Goal: Task Accomplishment & Management: Complete application form

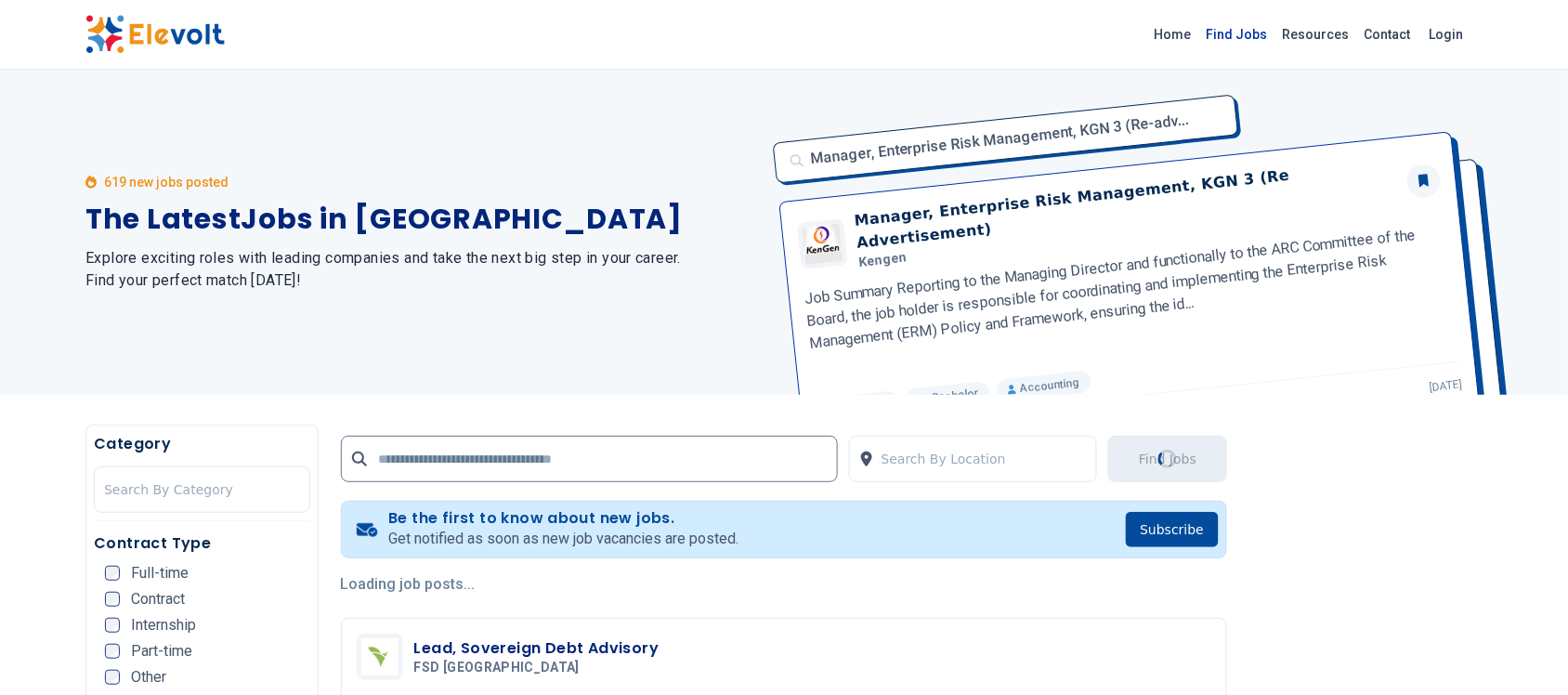
click at [1264, 30] on link "Find Jobs" at bounding box center [1237, 33] width 76 height 30
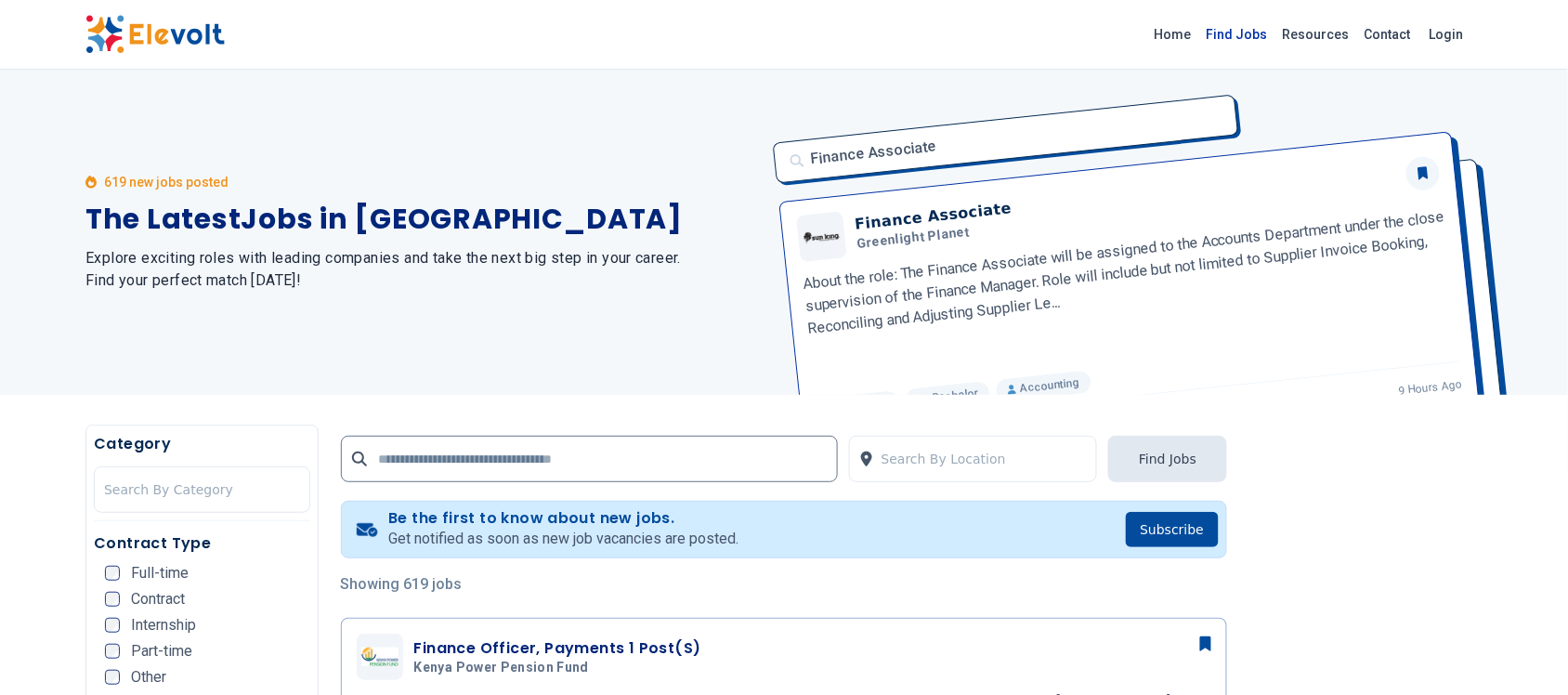
click at [1261, 32] on link "Find Jobs" at bounding box center [1237, 33] width 76 height 30
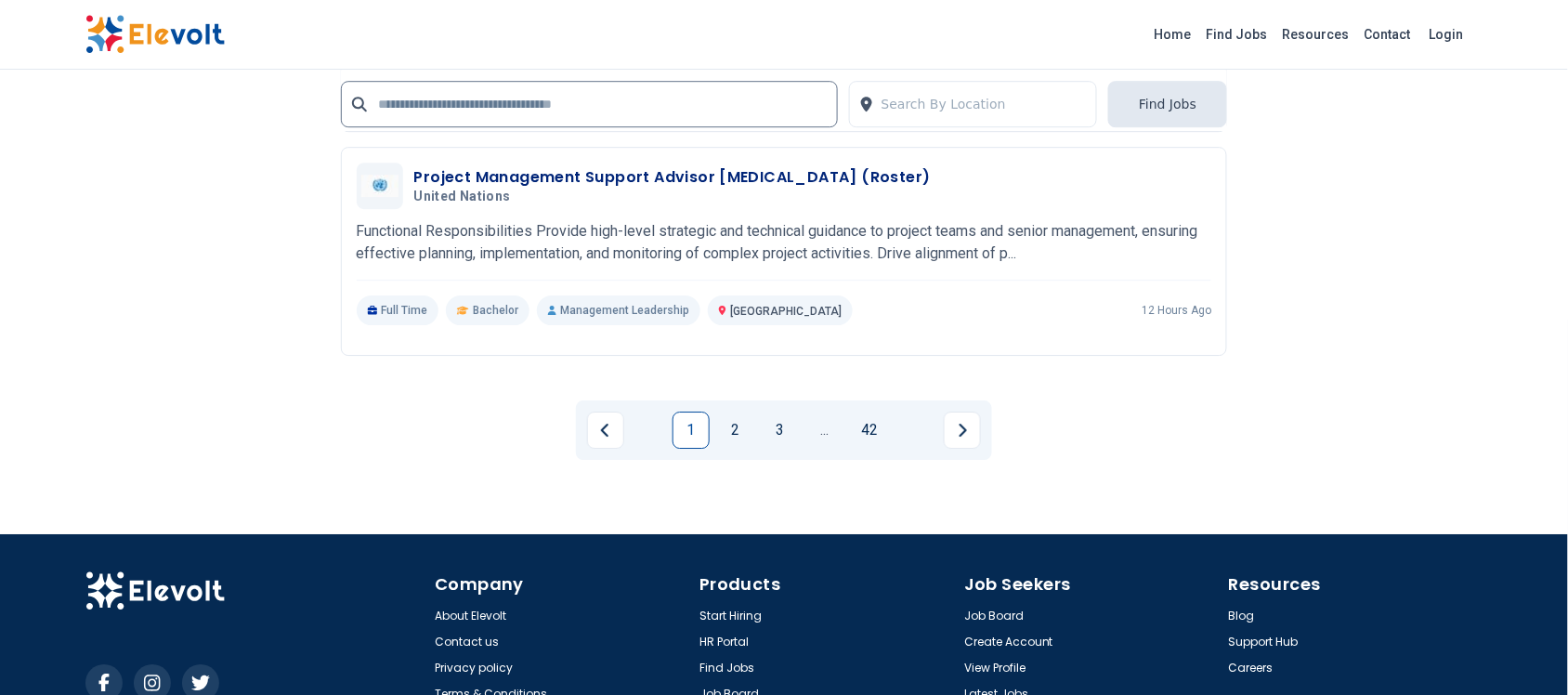
scroll to position [3798, 0]
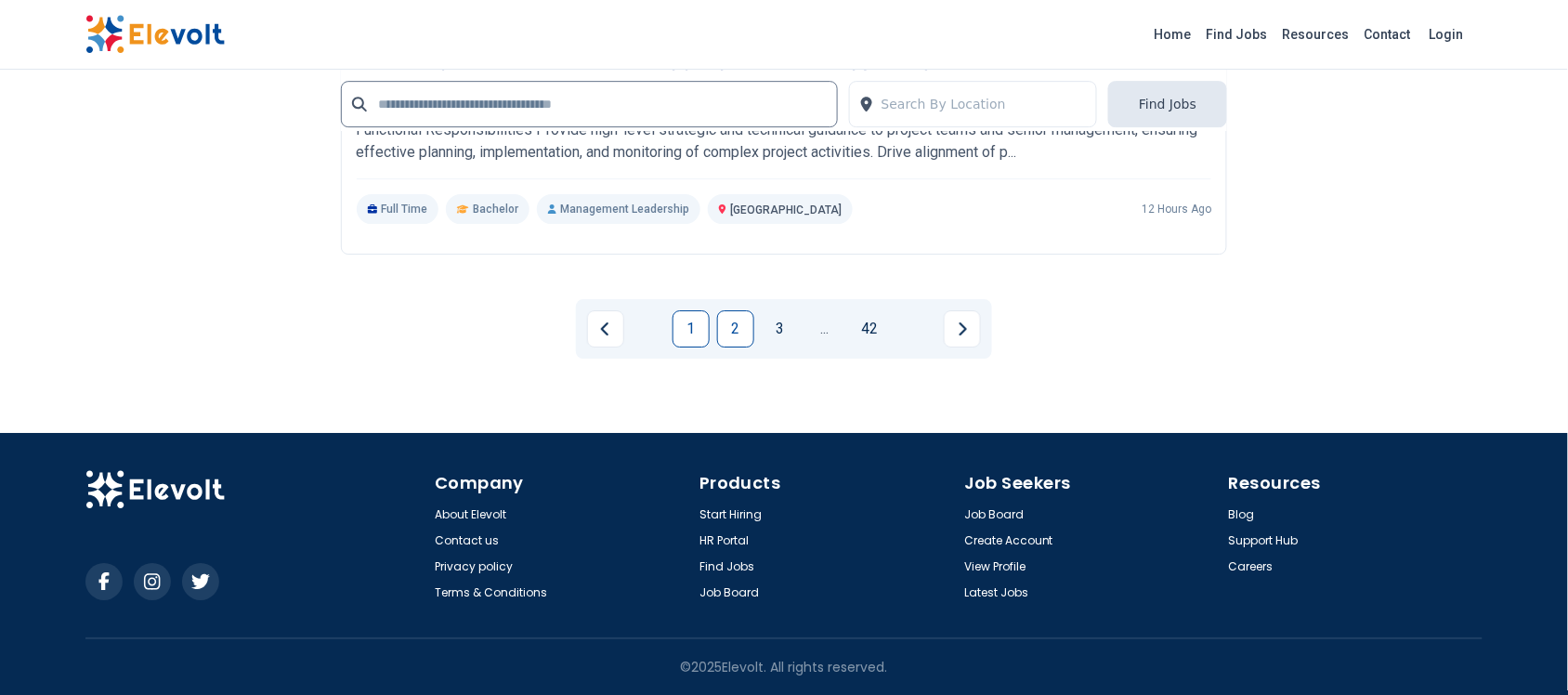
click at [738, 330] on link "2" at bounding box center [735, 328] width 37 height 37
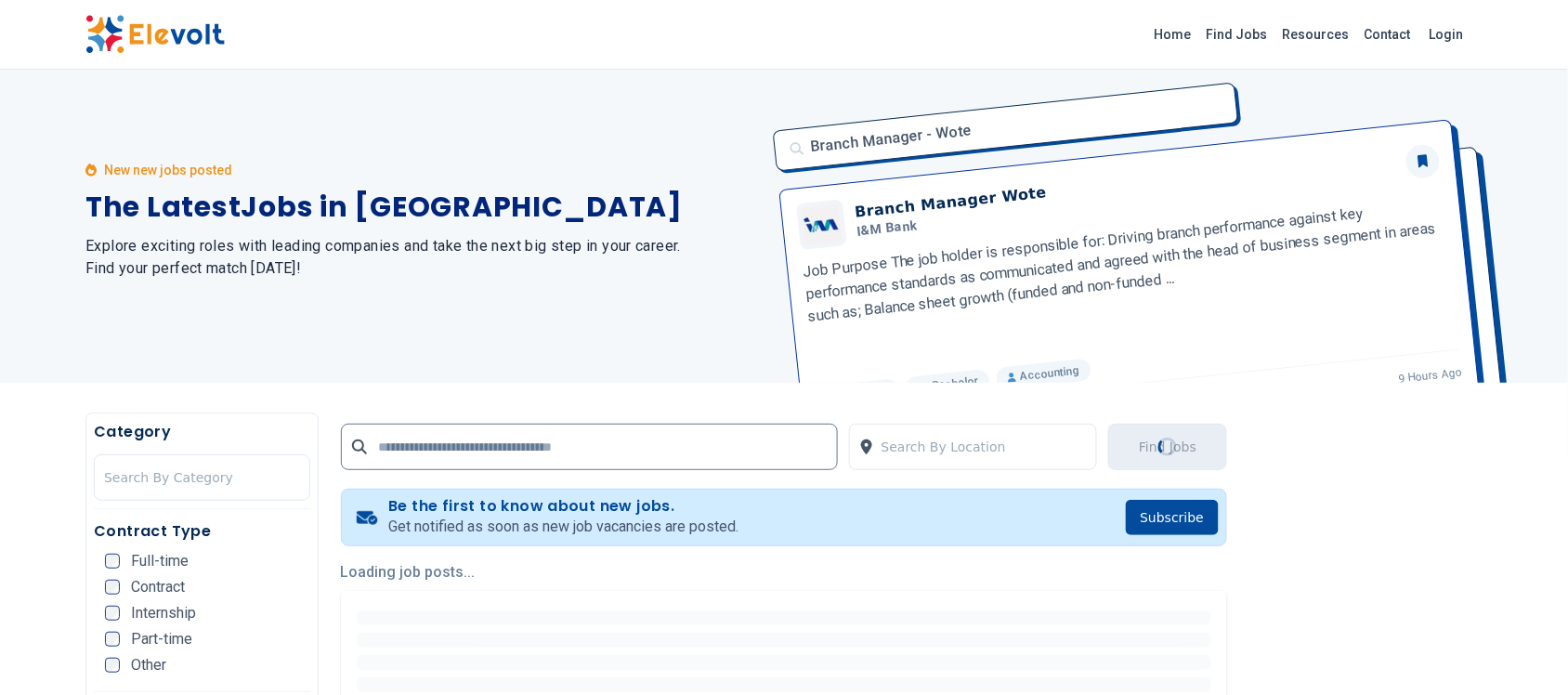
scroll to position [0, 0]
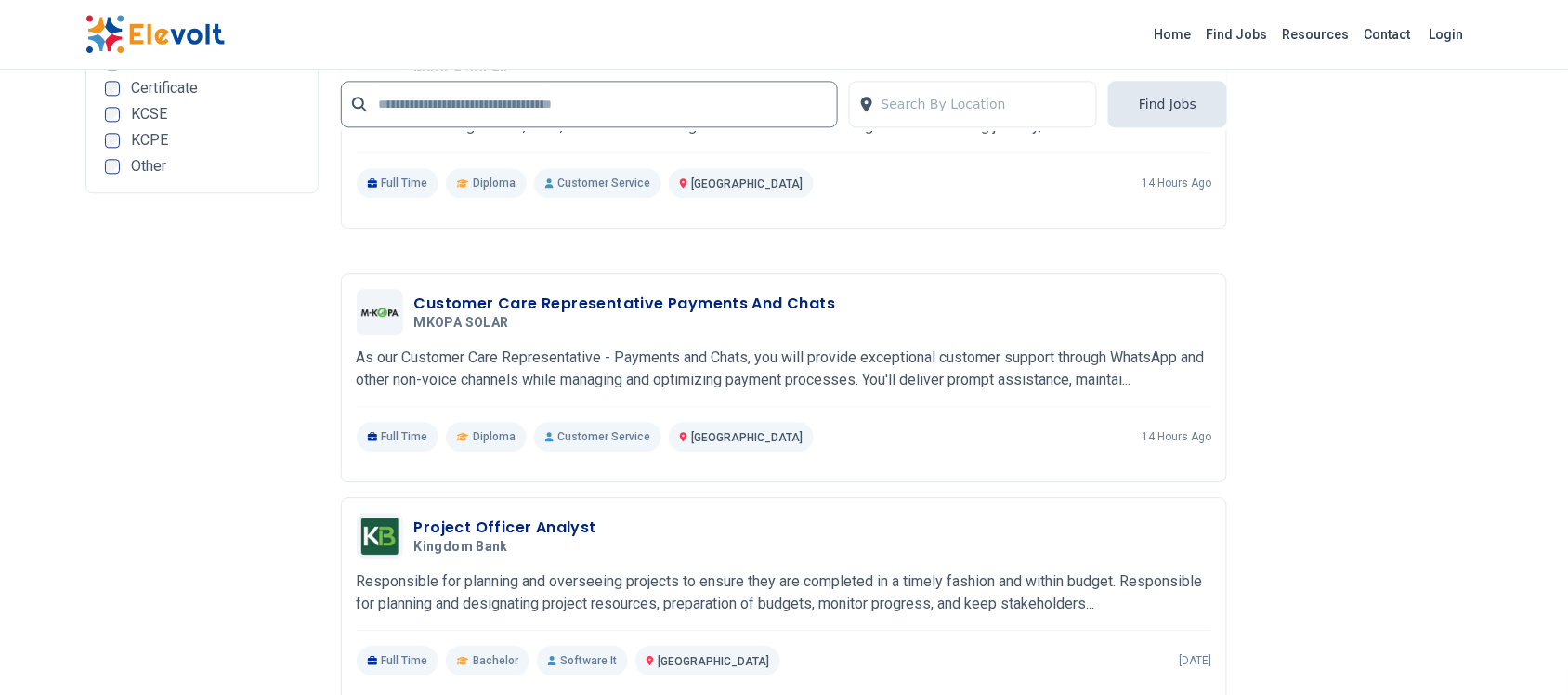
scroll to position [3392, 0]
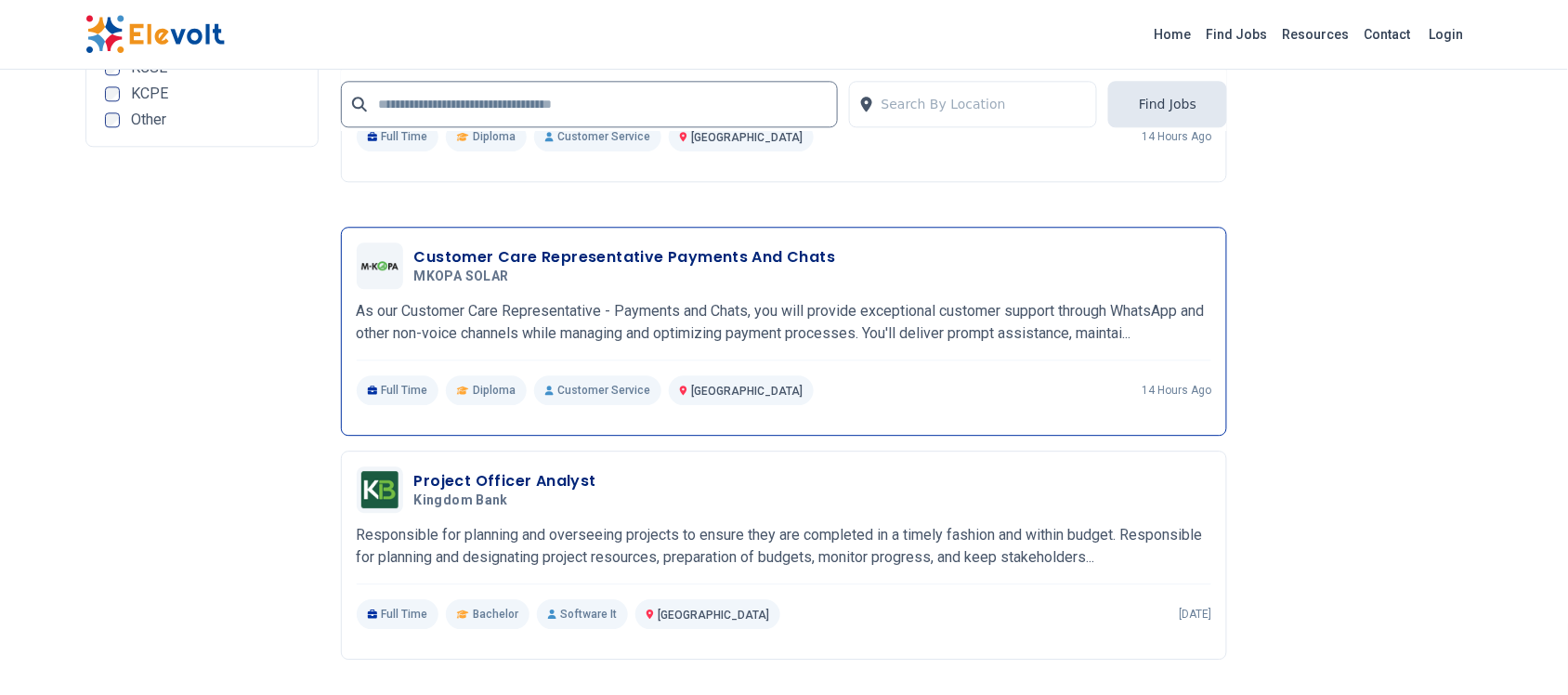
click at [648, 261] on h3 "Customer Care Representative Payments And Chats" at bounding box center [624, 257] width 421 height 22
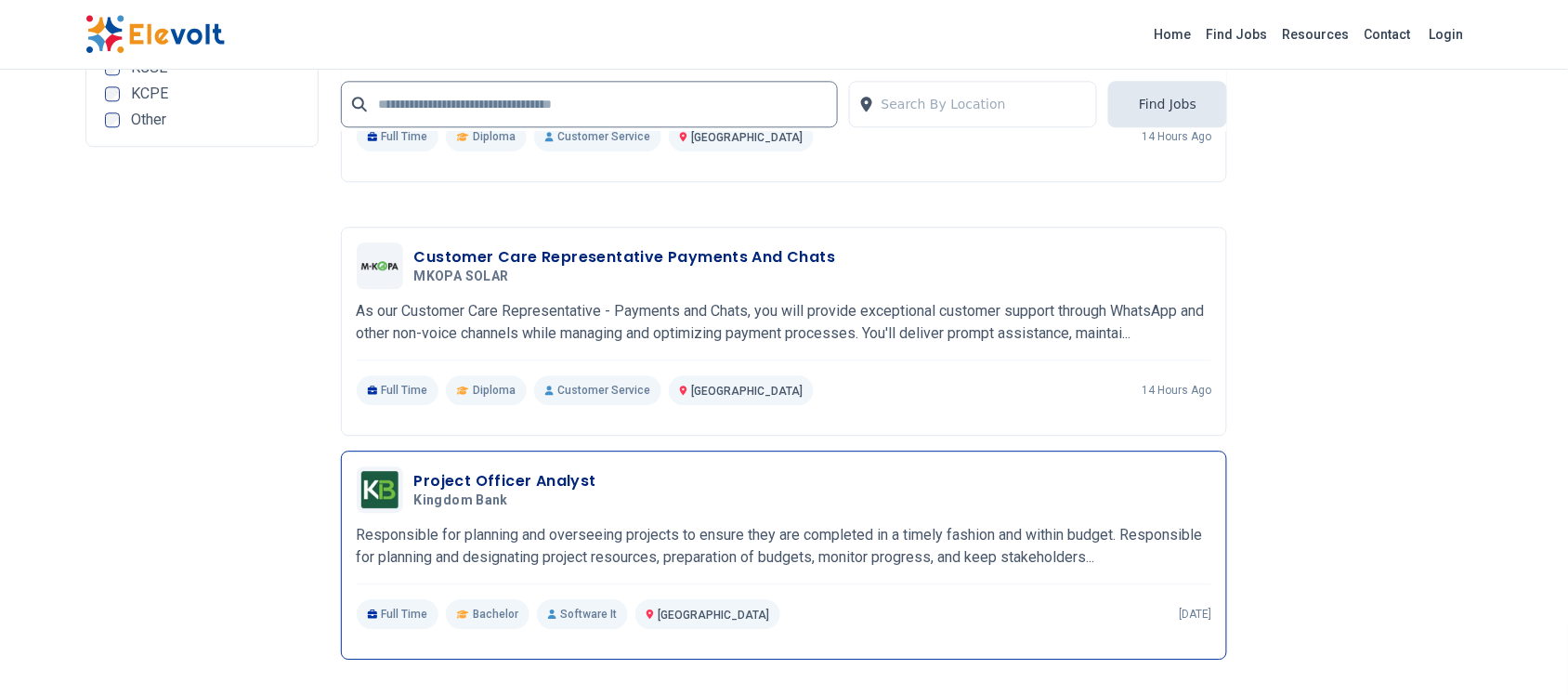
drag, startPoint x: 469, startPoint y: 505, endPoint x: 657, endPoint y: 472, distance: 190.9
click at [657, 472] on div "Project Officer Analyst Kingdom Bank 09/16/2025 10/16/2025" at bounding box center [813, 489] width 798 height 39
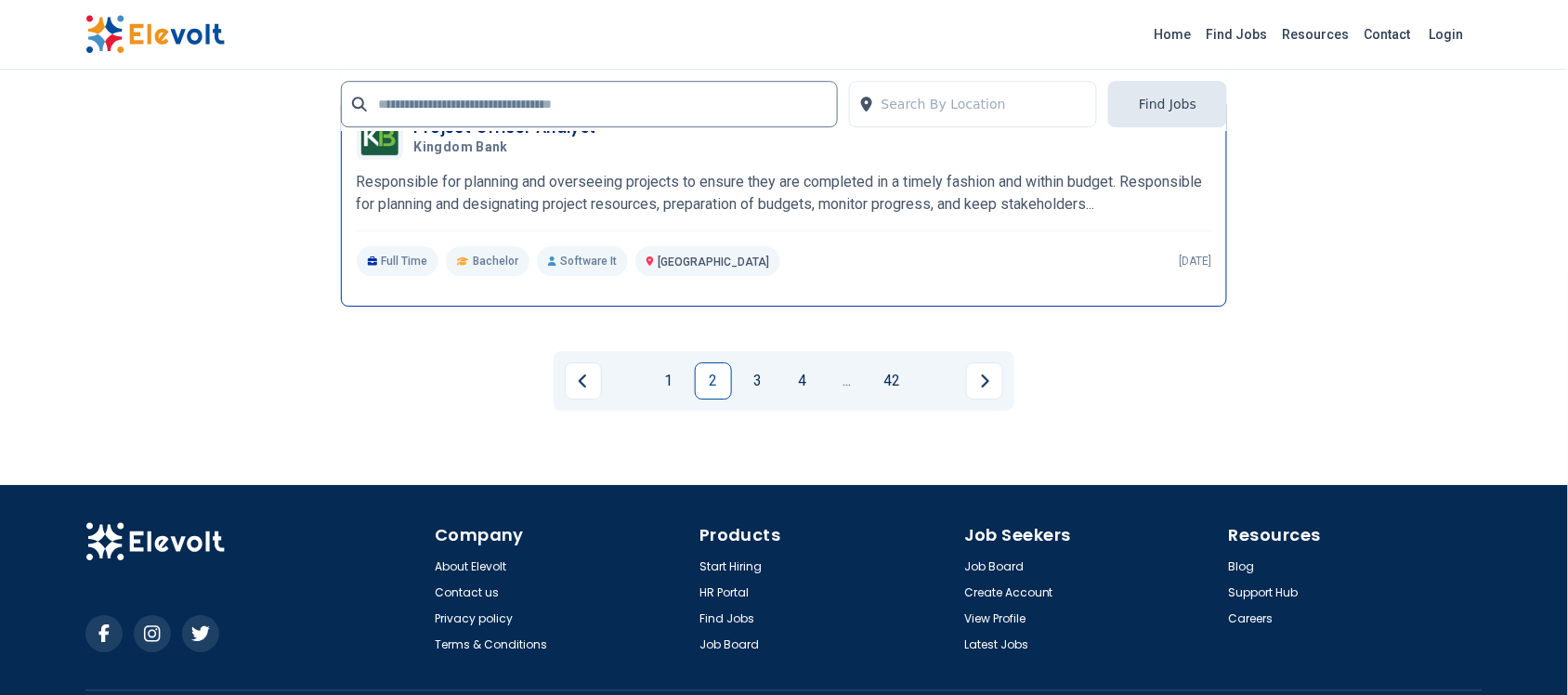
scroll to position [3798, 0]
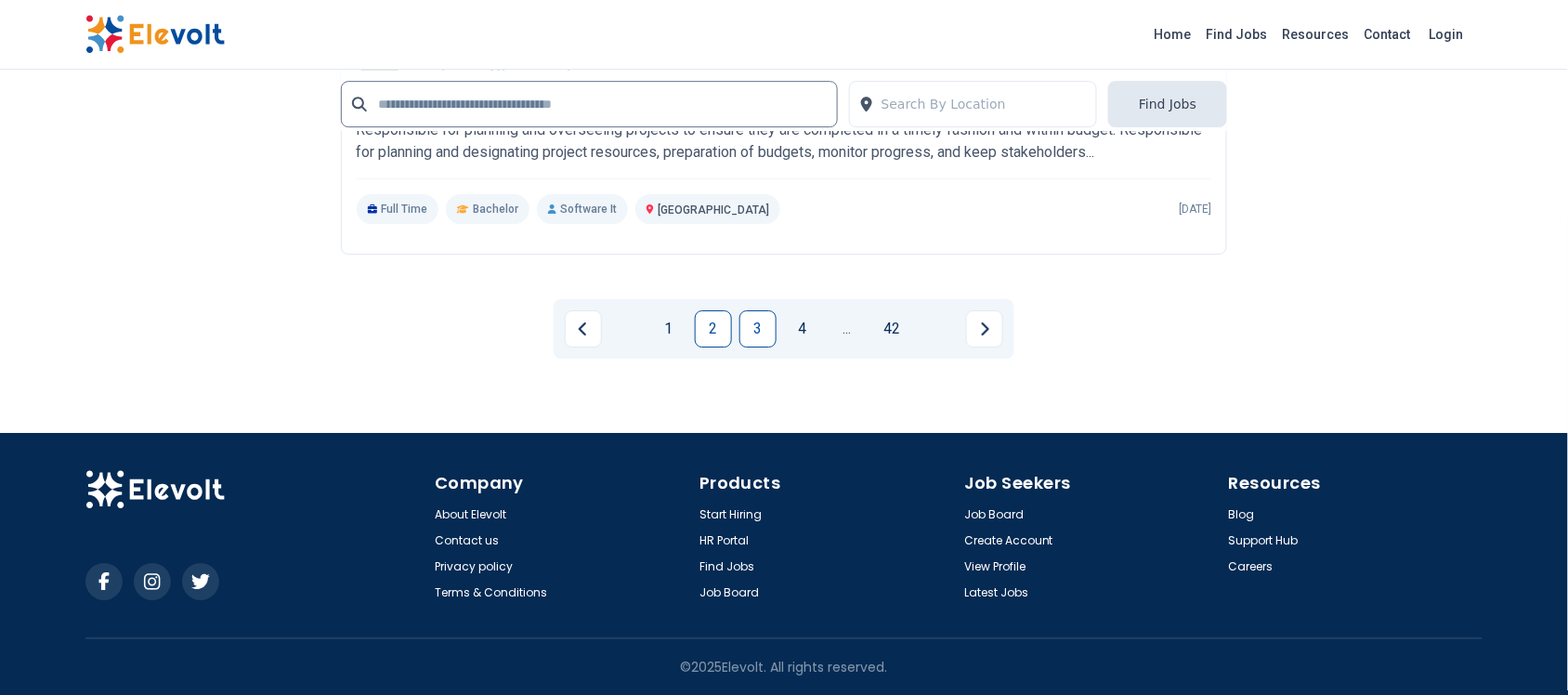
click at [771, 330] on link "3" at bounding box center [757, 328] width 37 height 37
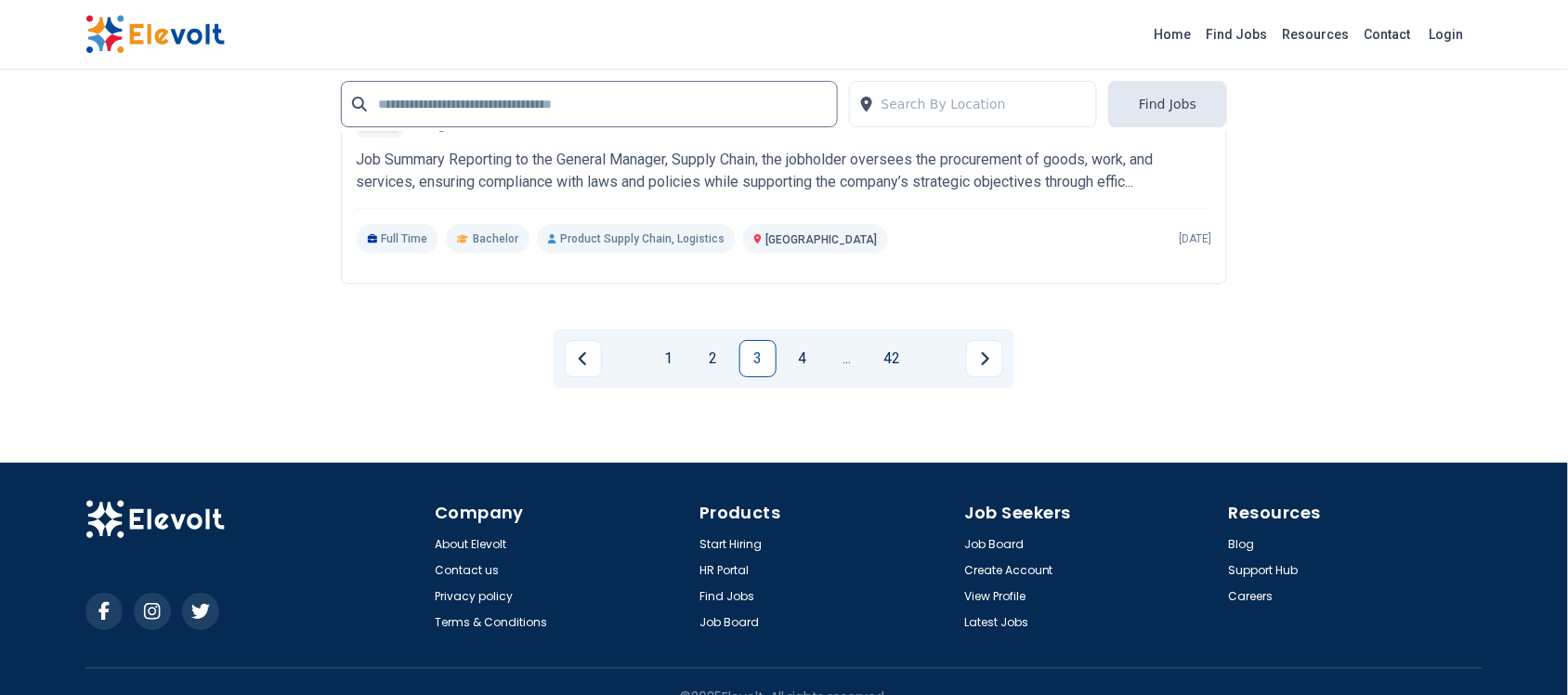
scroll to position [4034, 0]
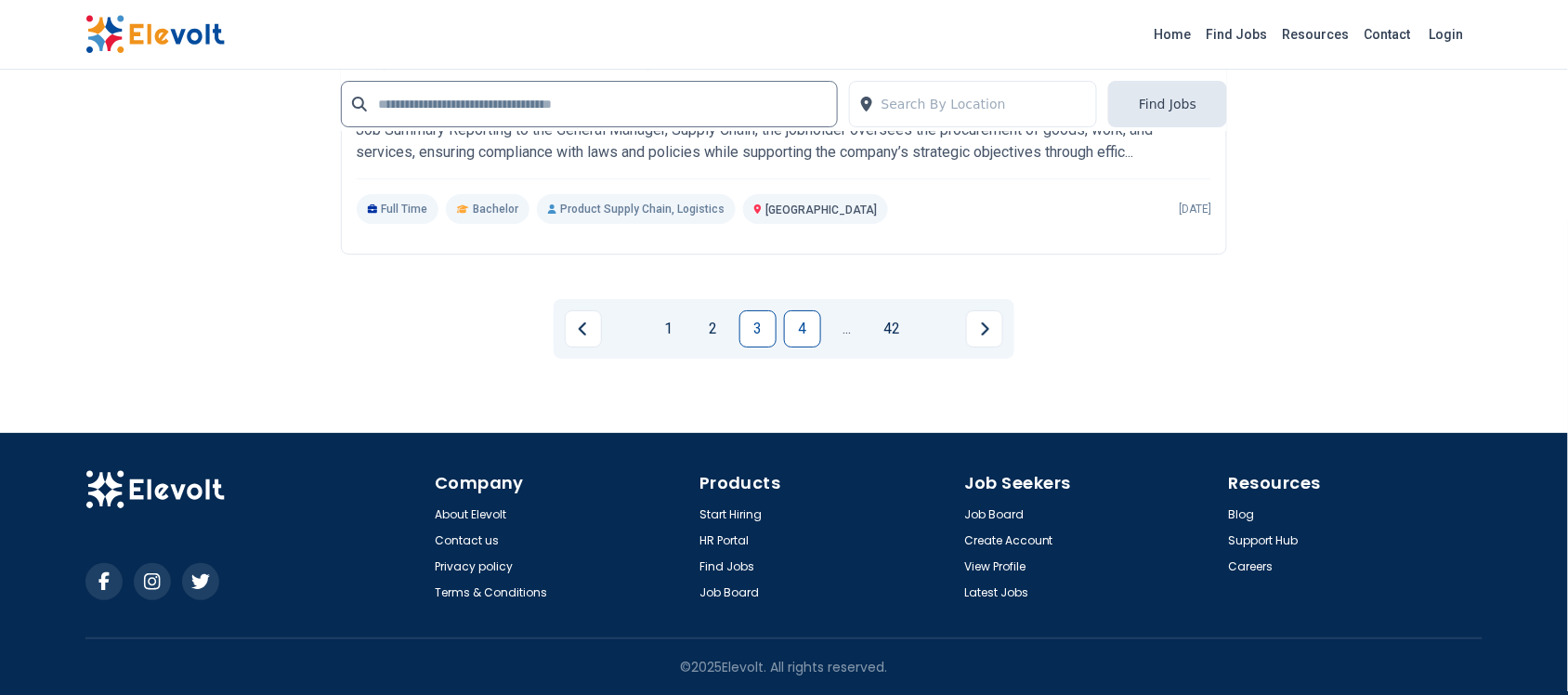
click at [800, 331] on link "4" at bounding box center [802, 328] width 37 height 37
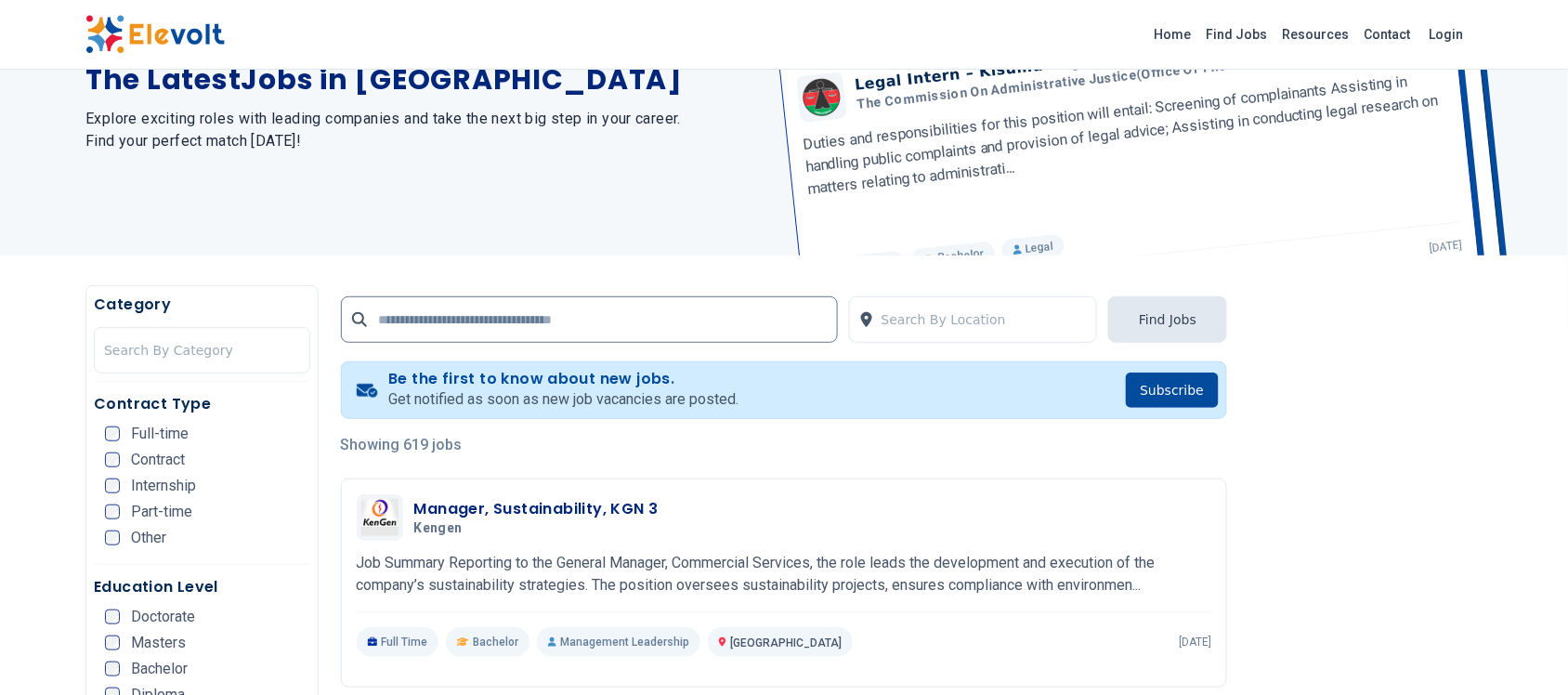
scroll to position [186, 0]
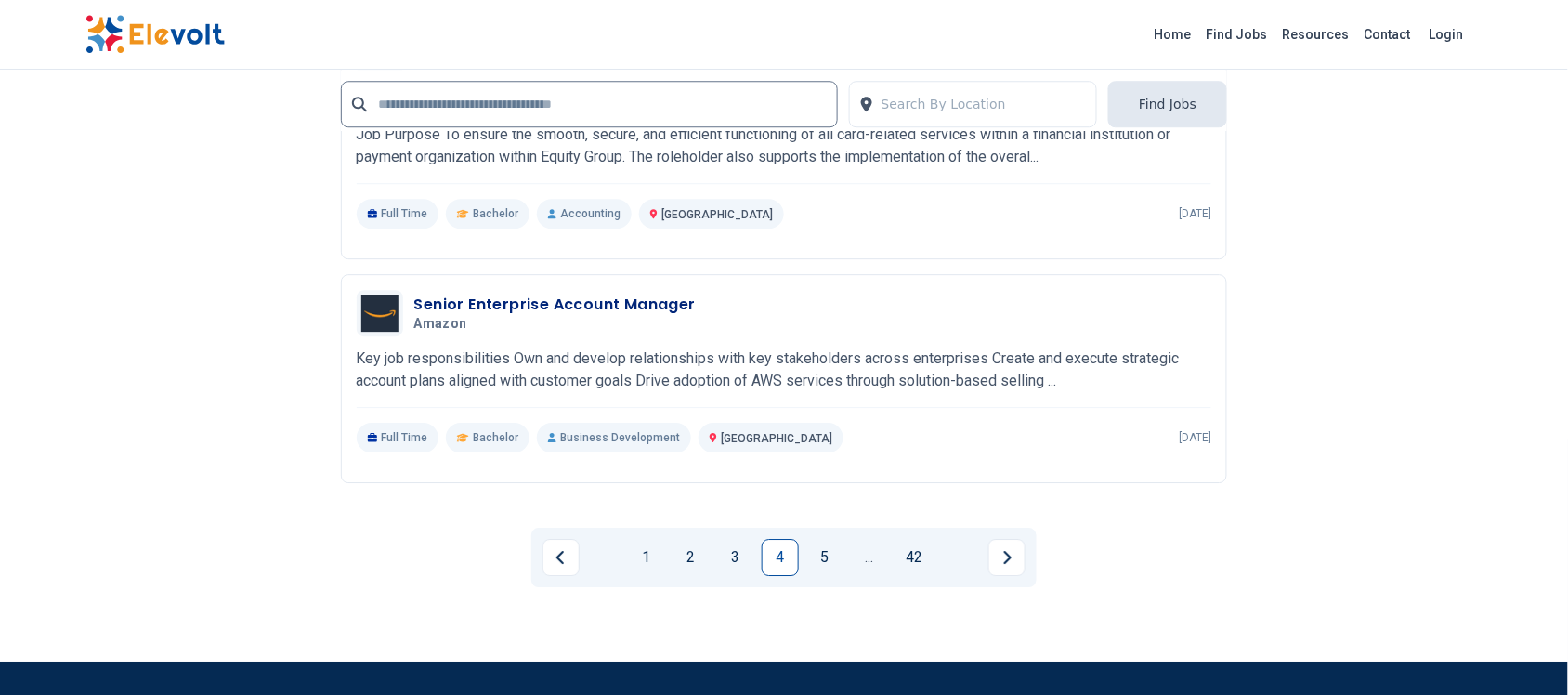
scroll to position [3578, 0]
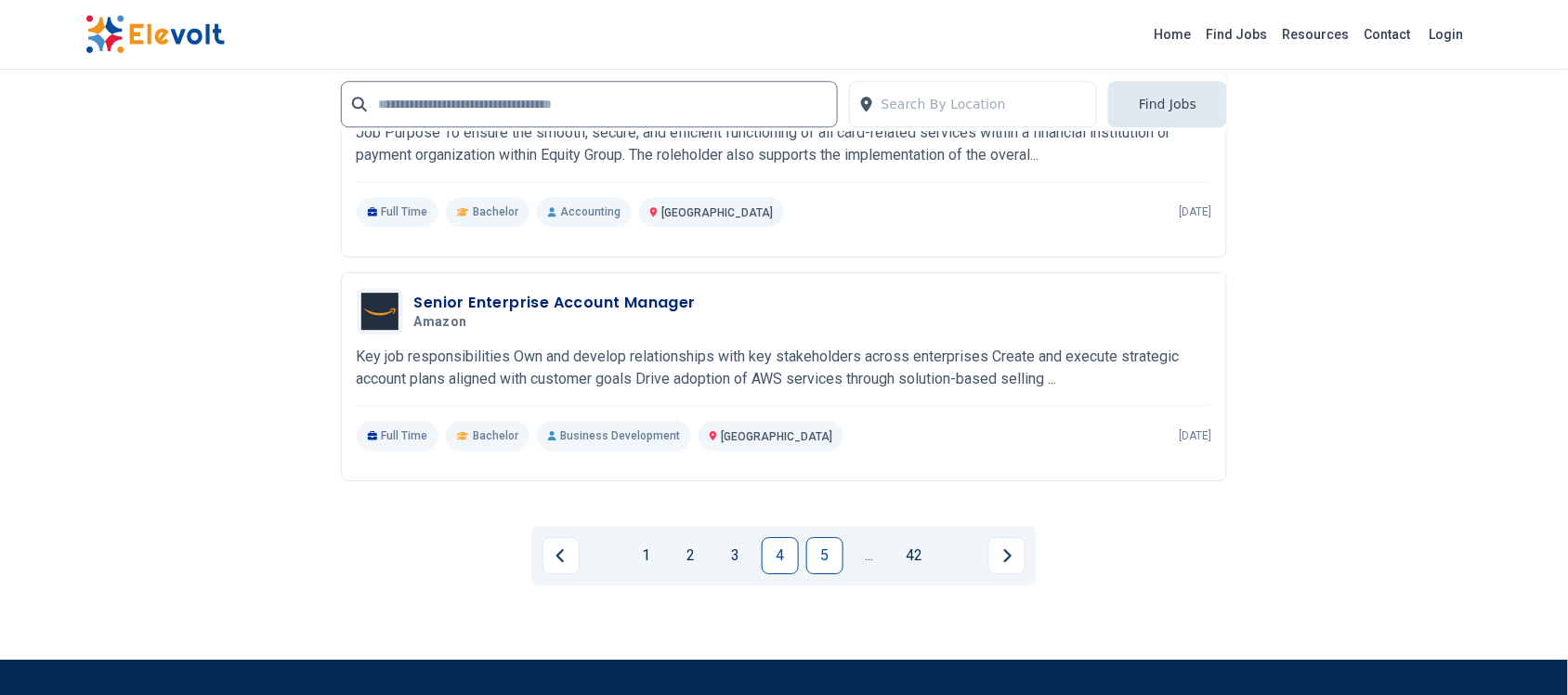
click at [830, 553] on link "5" at bounding box center [824, 555] width 37 height 37
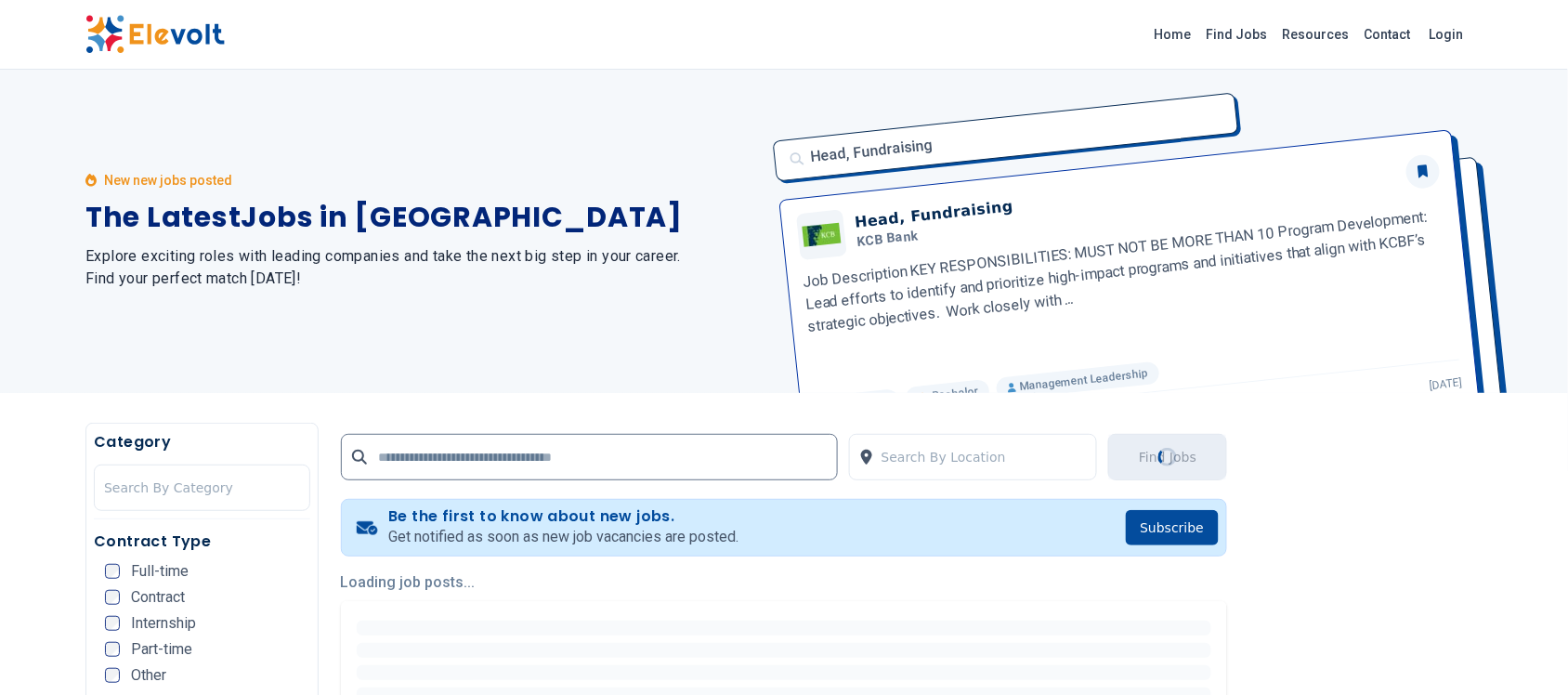
scroll to position [0, 0]
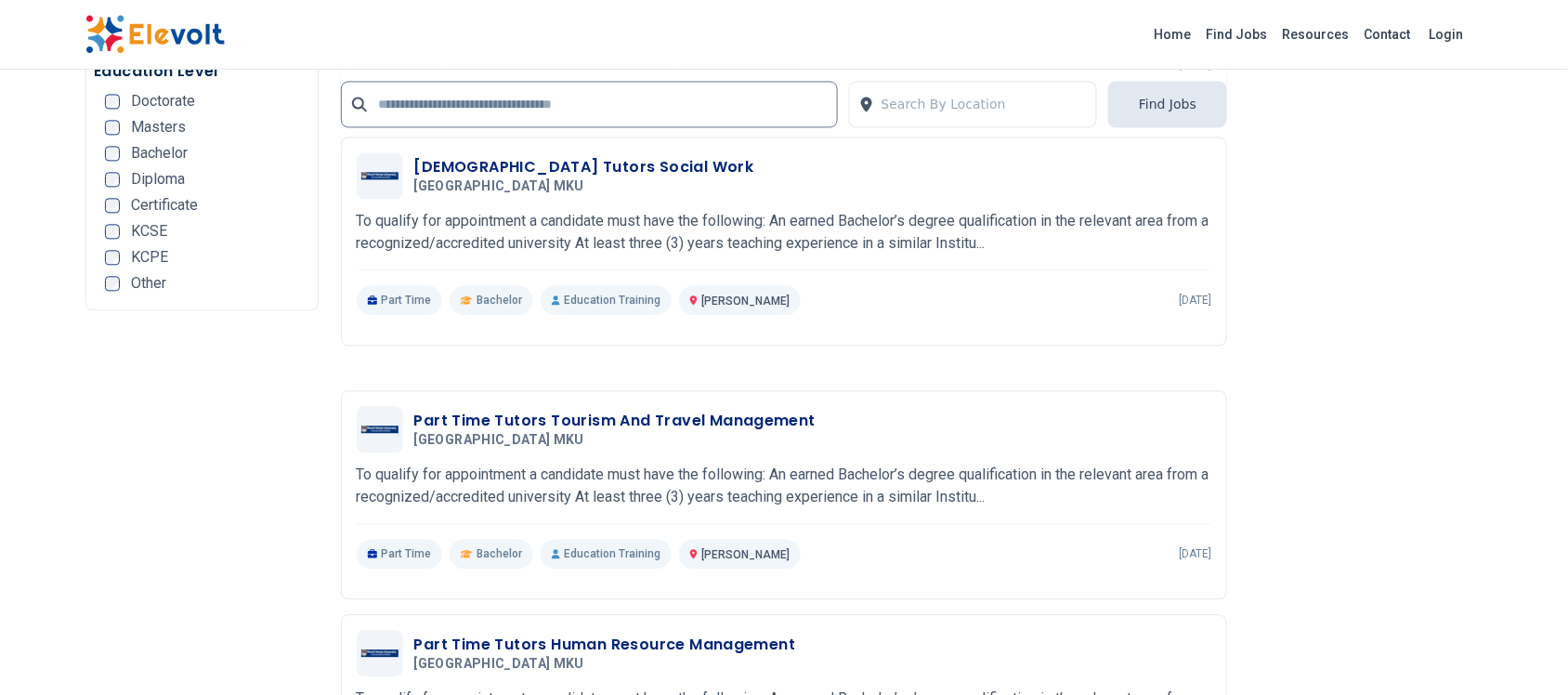
scroll to position [3462, 0]
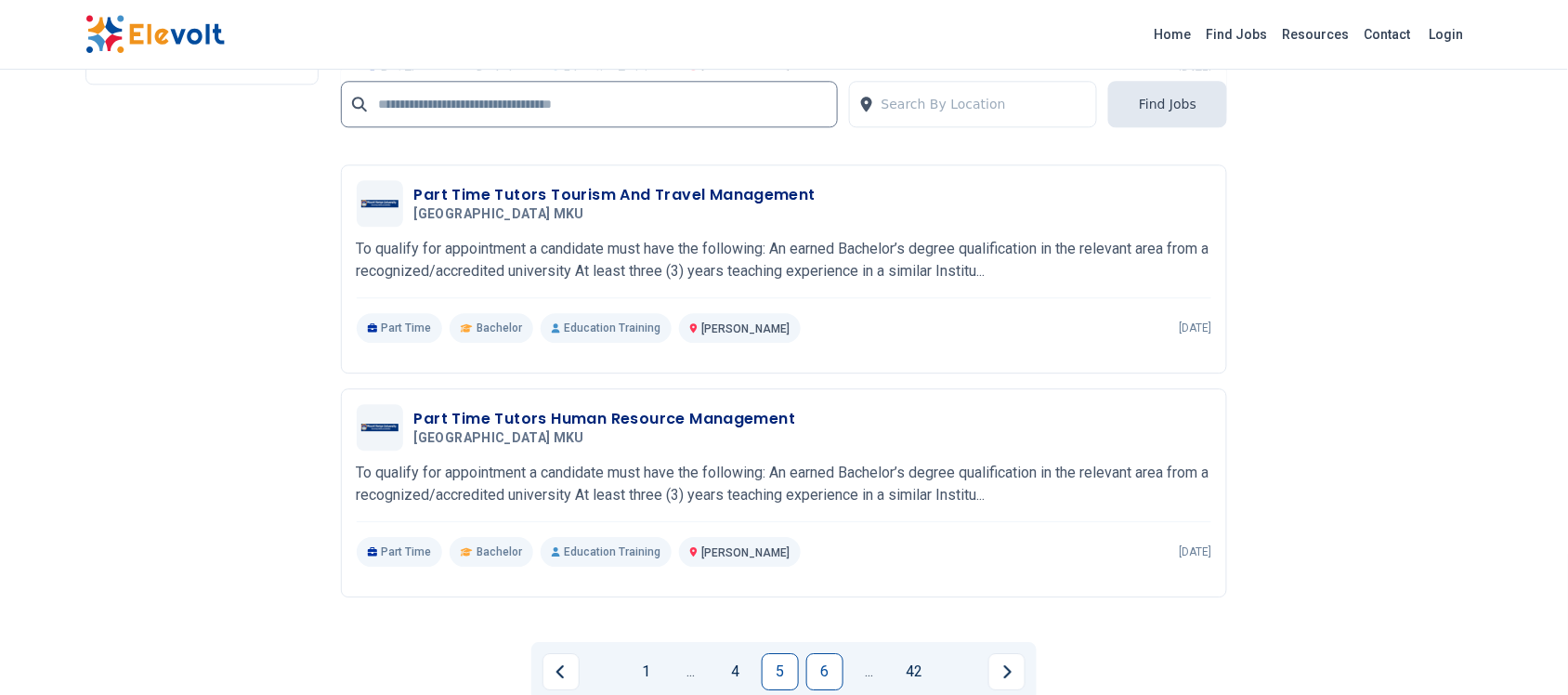
click at [810, 660] on link "6" at bounding box center [824, 671] width 37 height 37
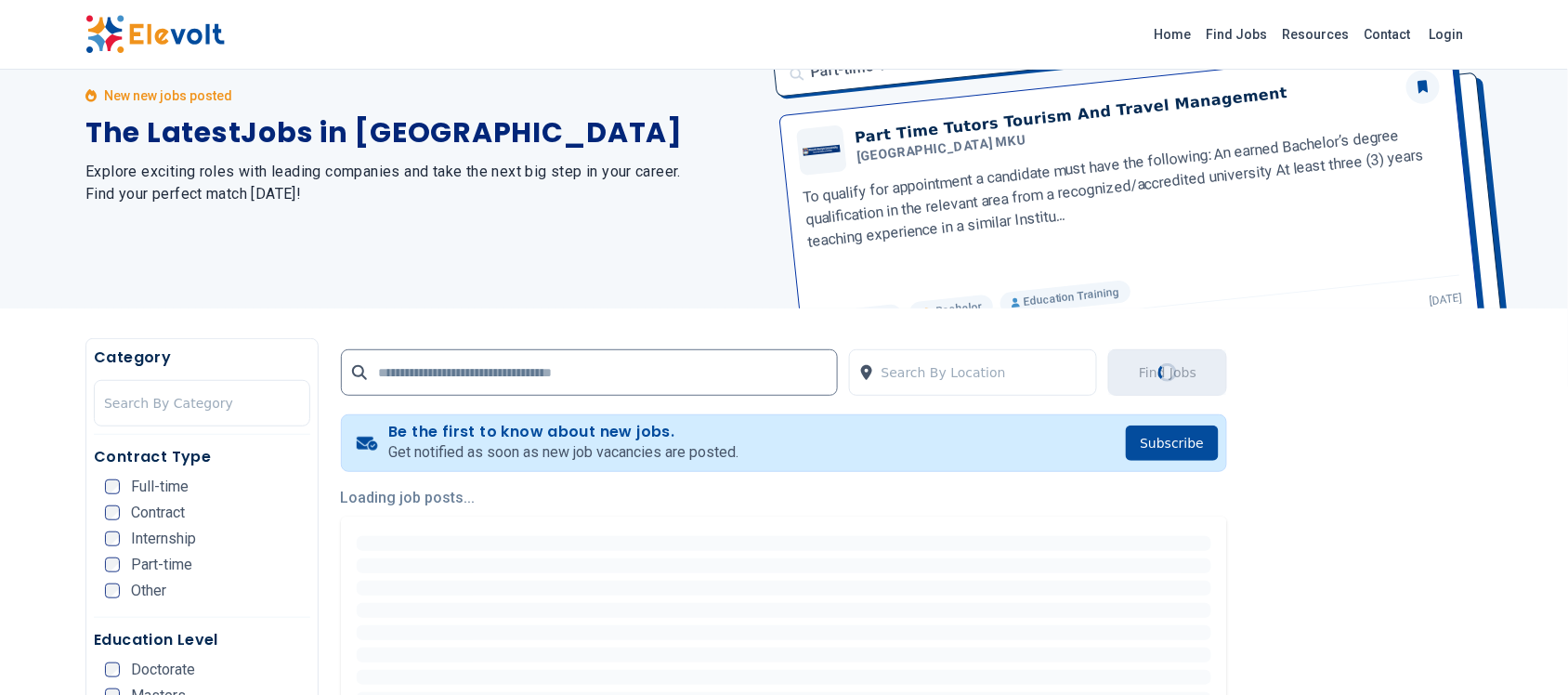
scroll to position [0, 0]
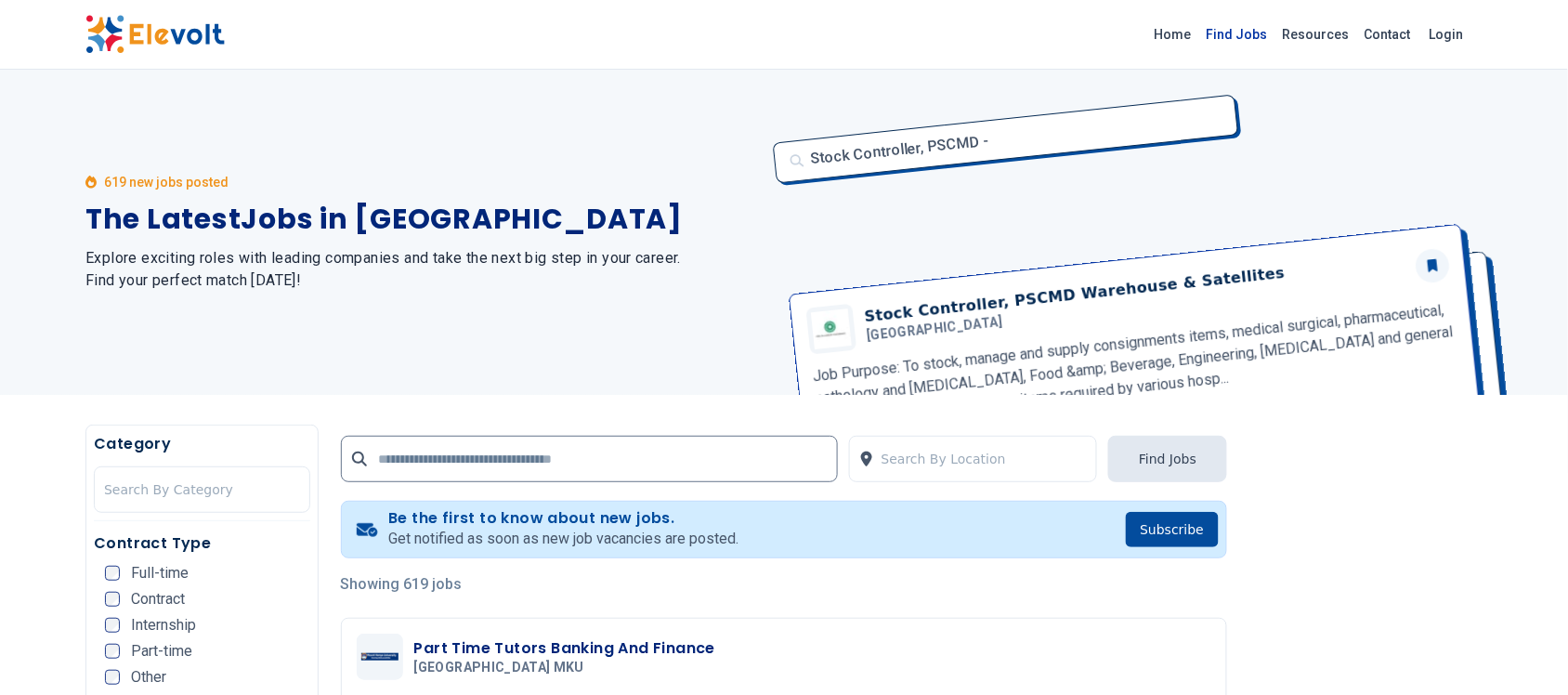
click at [1269, 26] on link "Find Jobs" at bounding box center [1237, 33] width 76 height 30
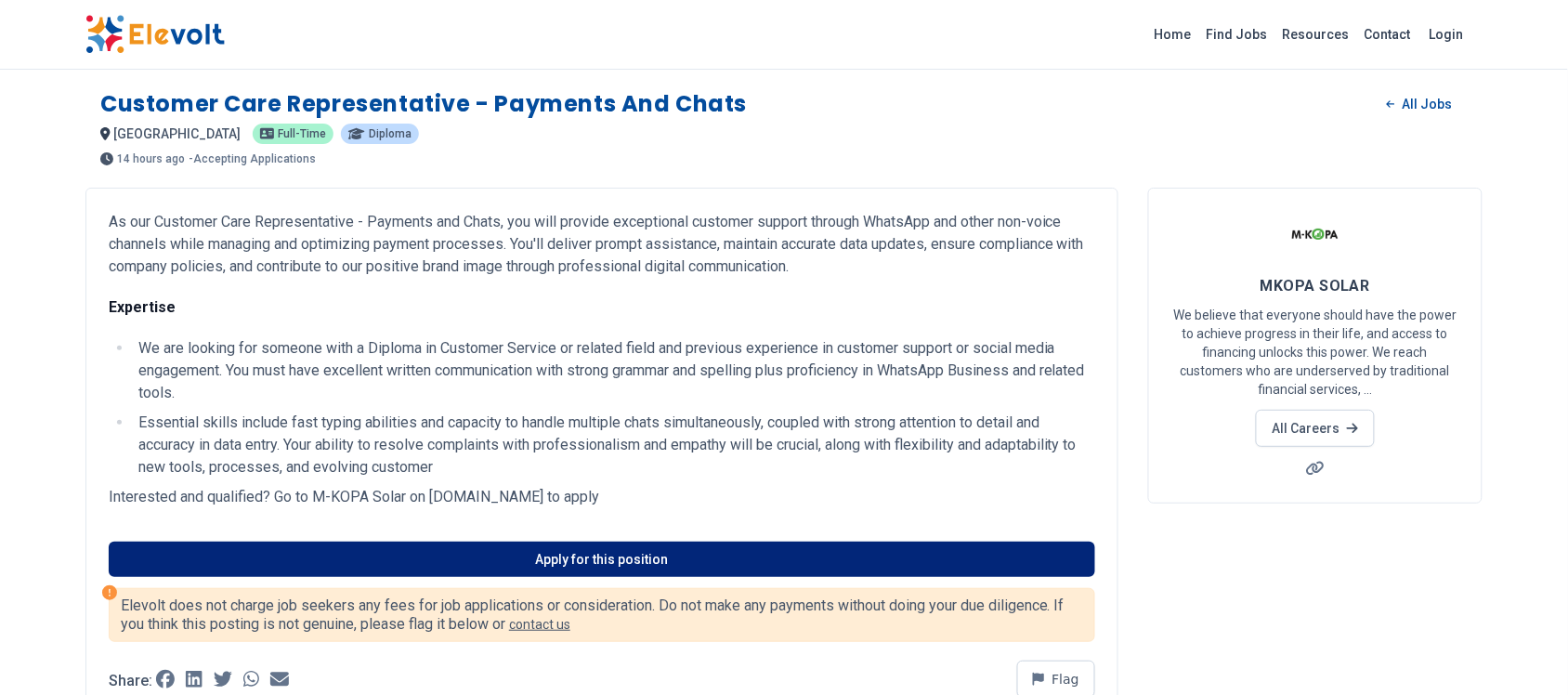
click at [464, 567] on link "Apply for this position" at bounding box center [601, 559] width 987 height 35
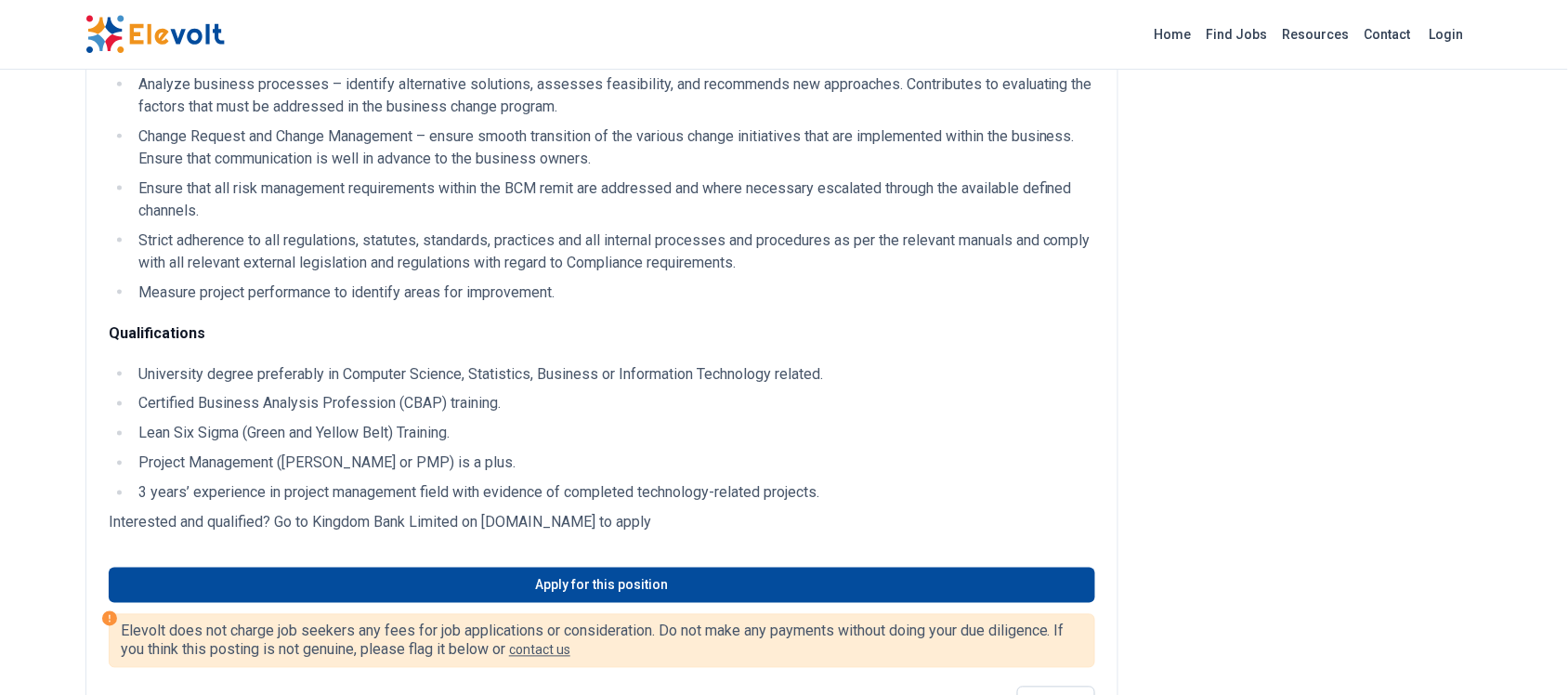
scroll to position [650, 0]
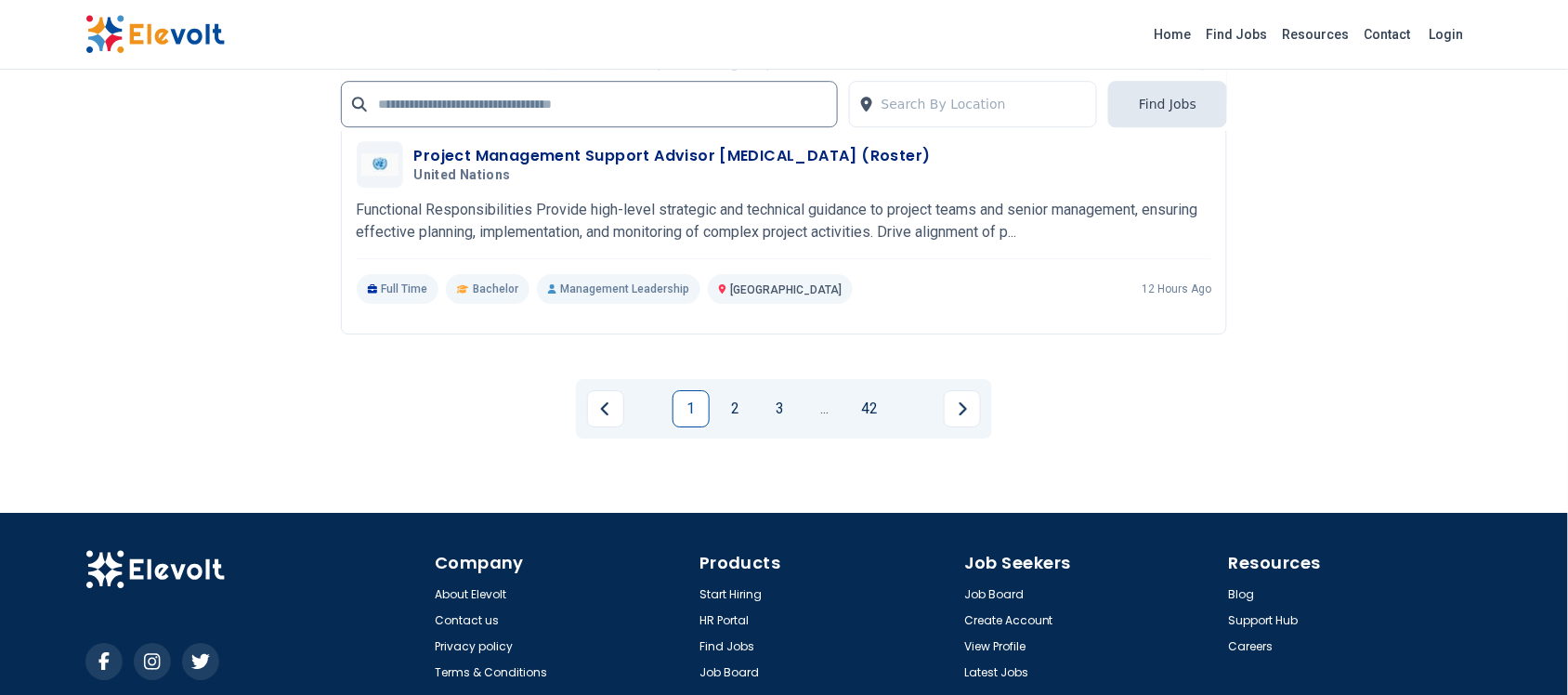
scroll to position [3763, 0]
